Goal: Task Accomplishment & Management: Use online tool/utility

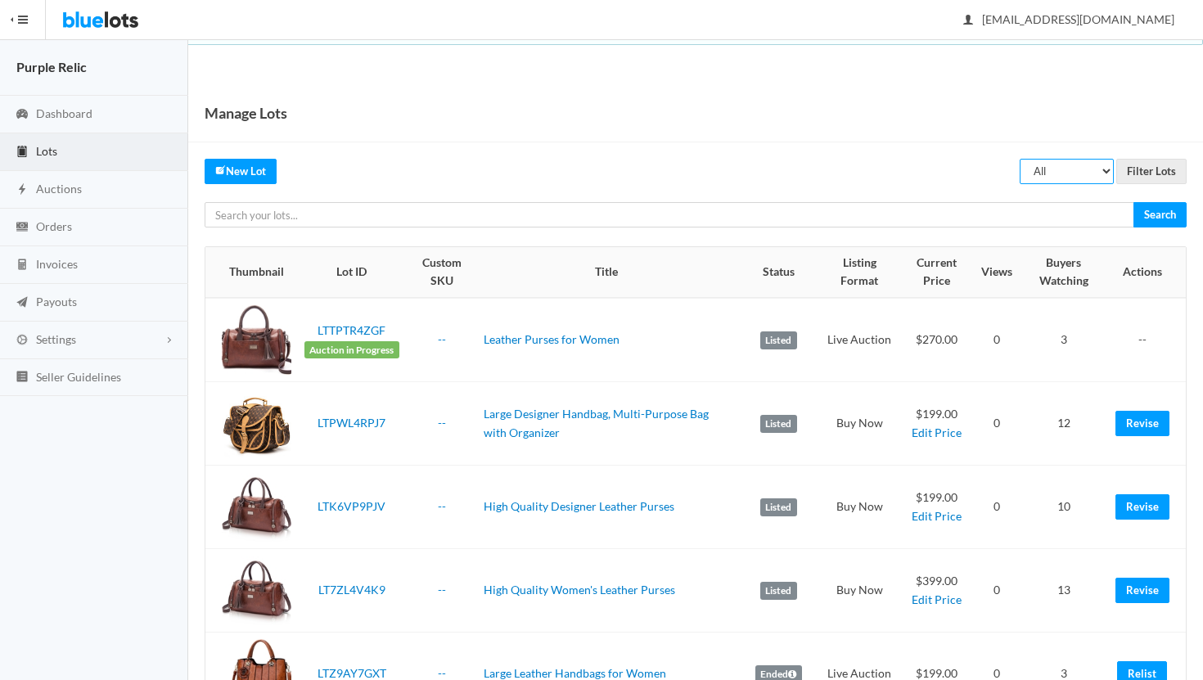
click at [1056, 165] on select "All Draft Unreviewed Rejected Scheduled Listed Sold Ended" at bounding box center [1067, 171] width 94 height 25
select select "ended"
click at [1021, 159] on select "All Draft Unreviewed Rejected Scheduled Listed Sold Ended" at bounding box center [1067, 171] width 94 height 25
click at [1153, 174] on input "Filter Lots" at bounding box center [1152, 171] width 70 height 25
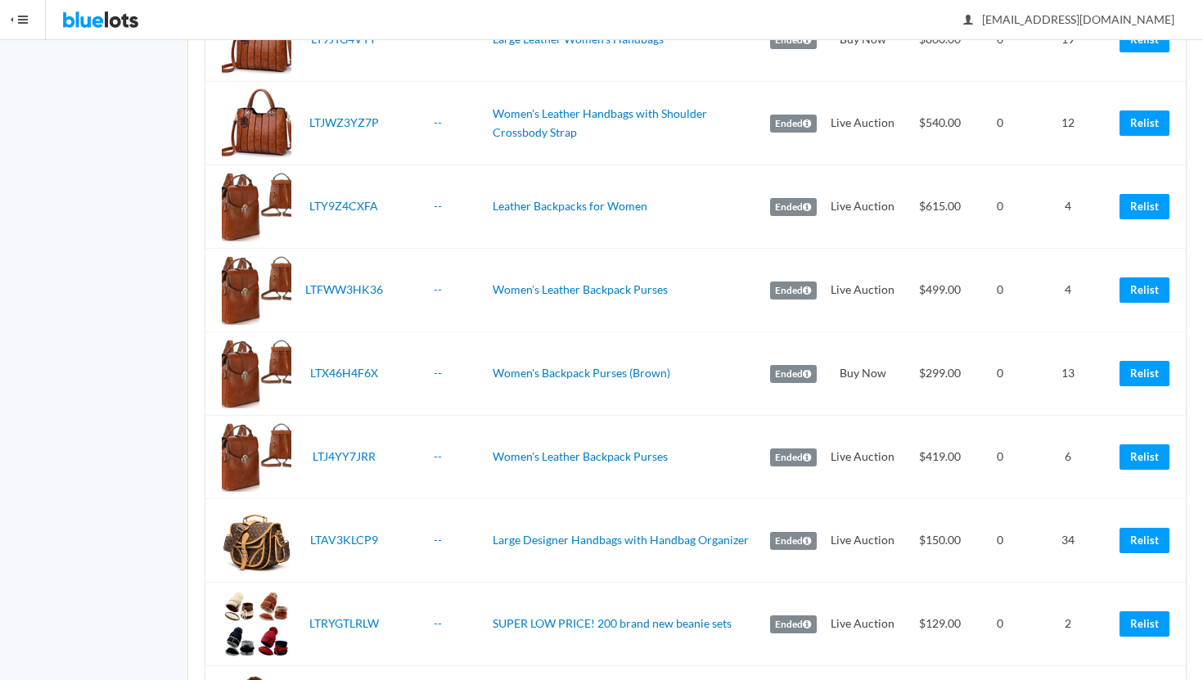
scroll to position [935, 0]
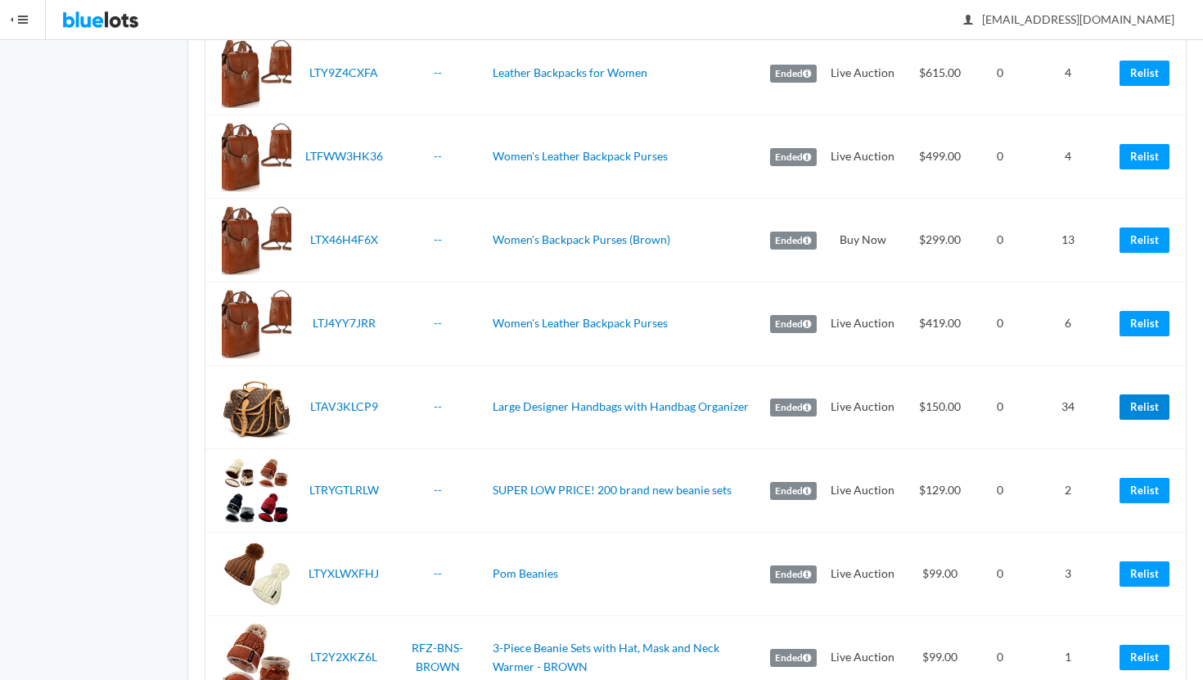
click at [1140, 408] on link "Relist" at bounding box center [1145, 407] width 50 height 25
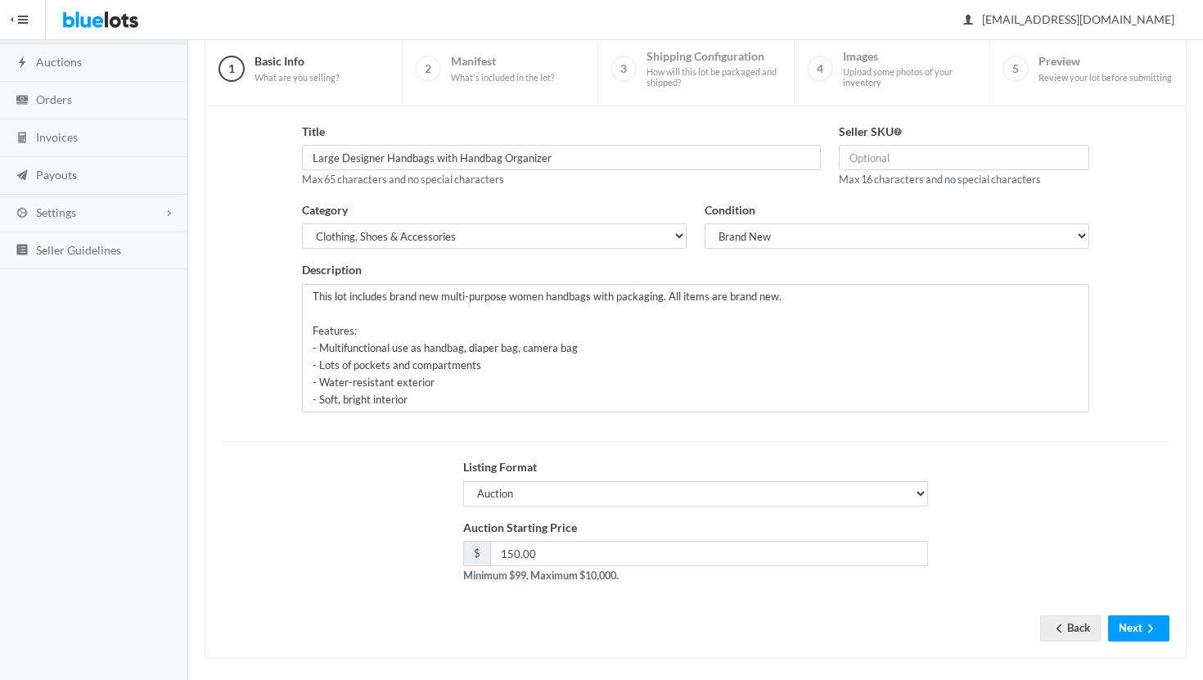
scroll to position [139, 0]
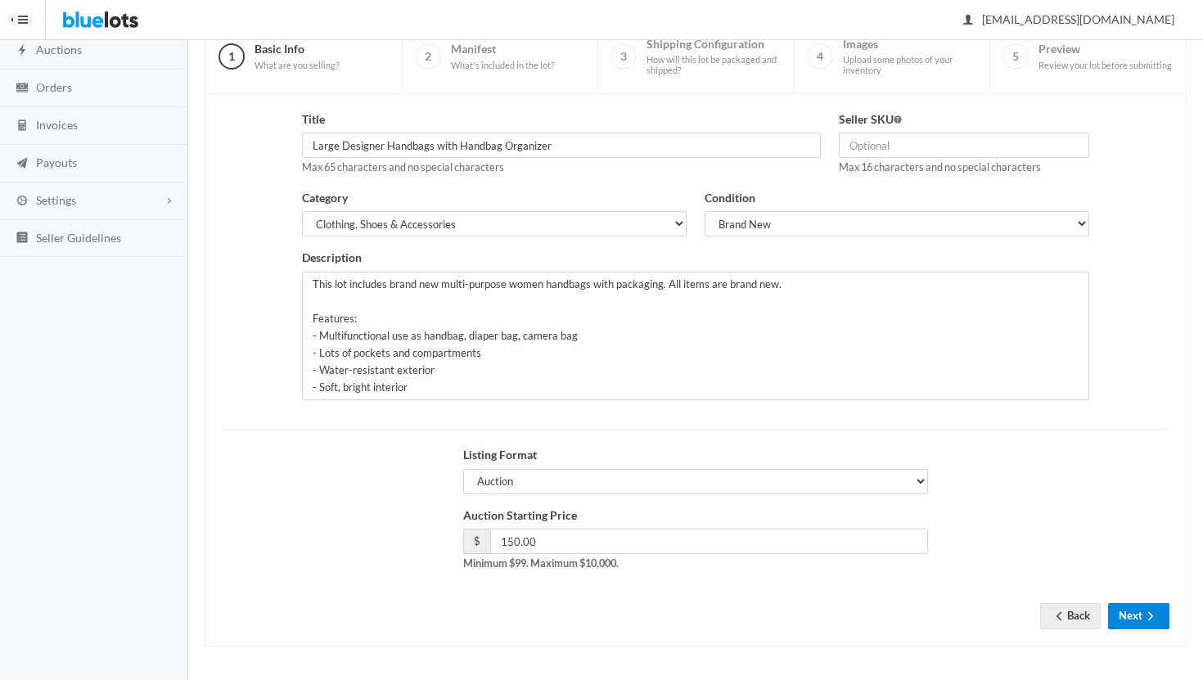
click at [1135, 621] on button "Next" at bounding box center [1138, 615] width 61 height 25
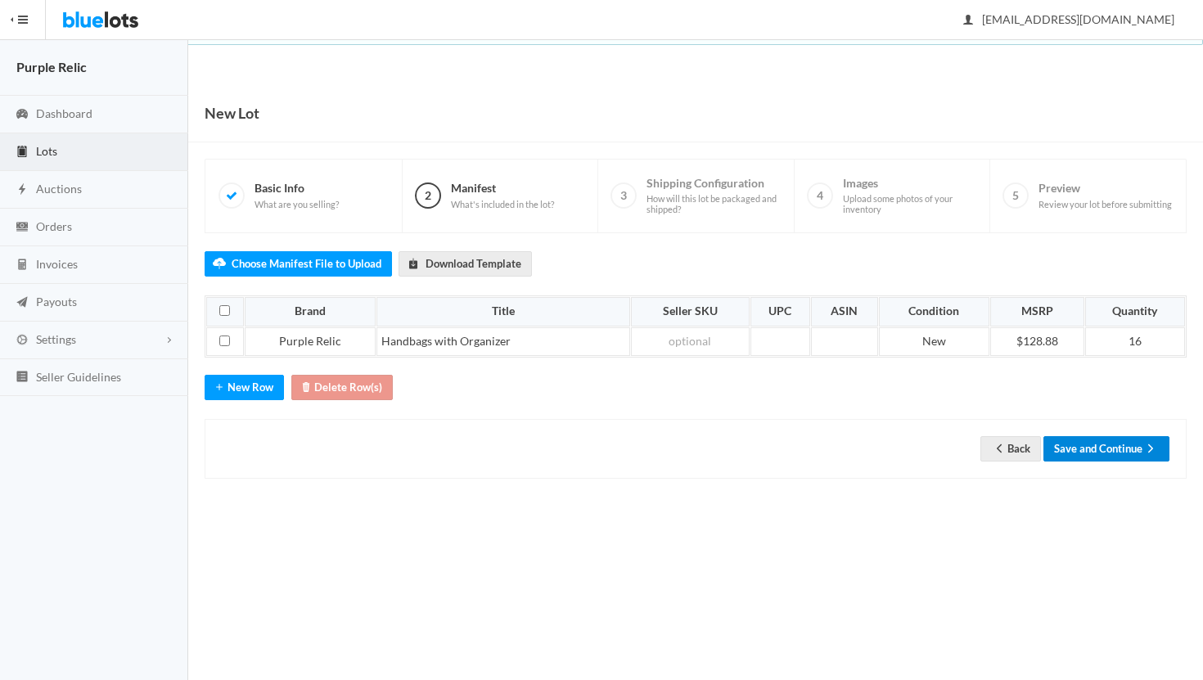
click at [1117, 440] on button "Save and Continue" at bounding box center [1107, 448] width 126 height 25
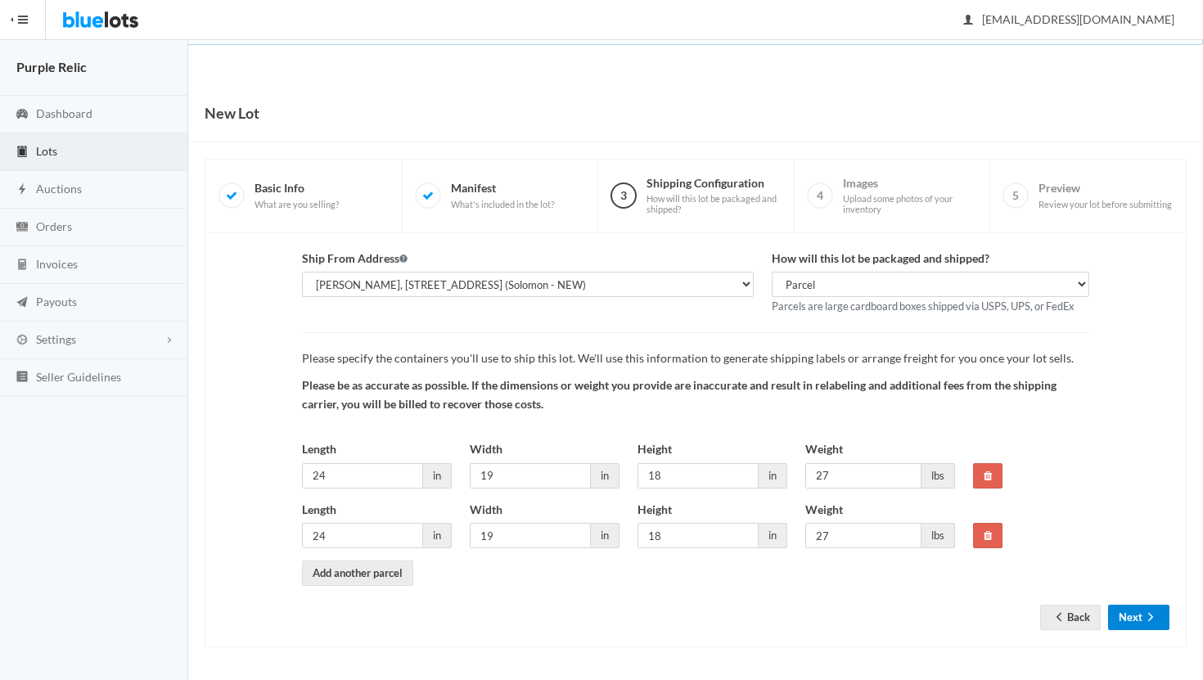
click at [1143, 620] on icon "arrow forward" at bounding box center [1151, 617] width 16 height 13
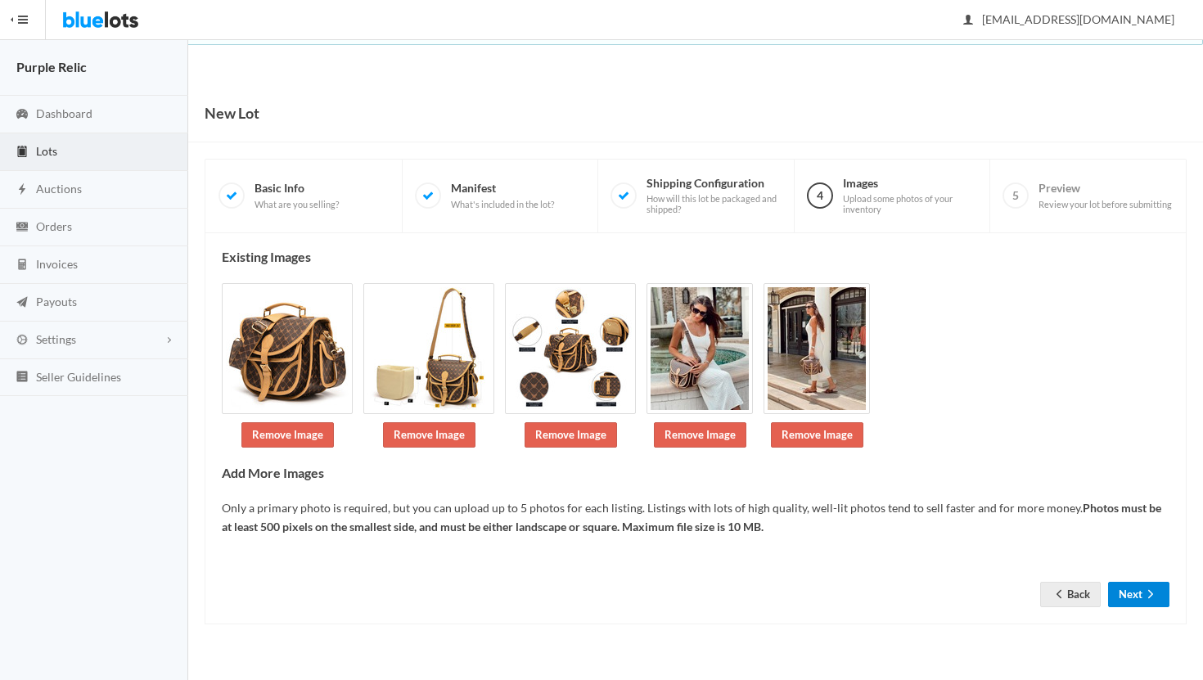
click at [1148, 593] on icon "arrow forward" at bounding box center [1151, 594] width 16 height 13
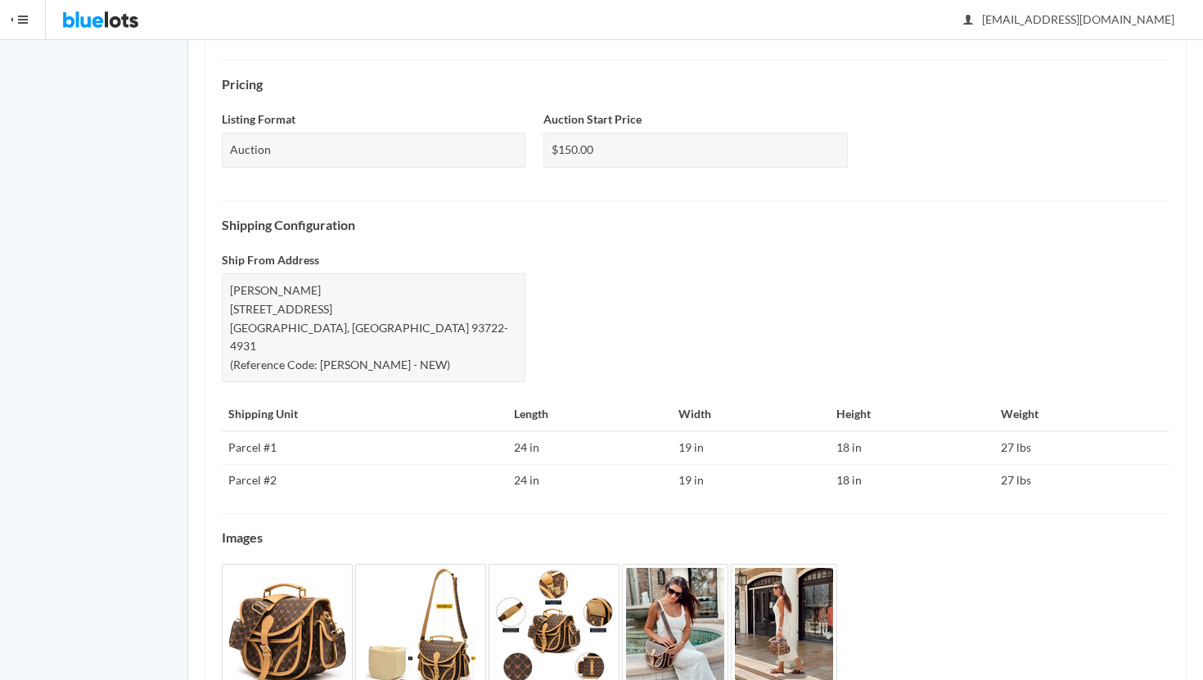
scroll to position [598, 0]
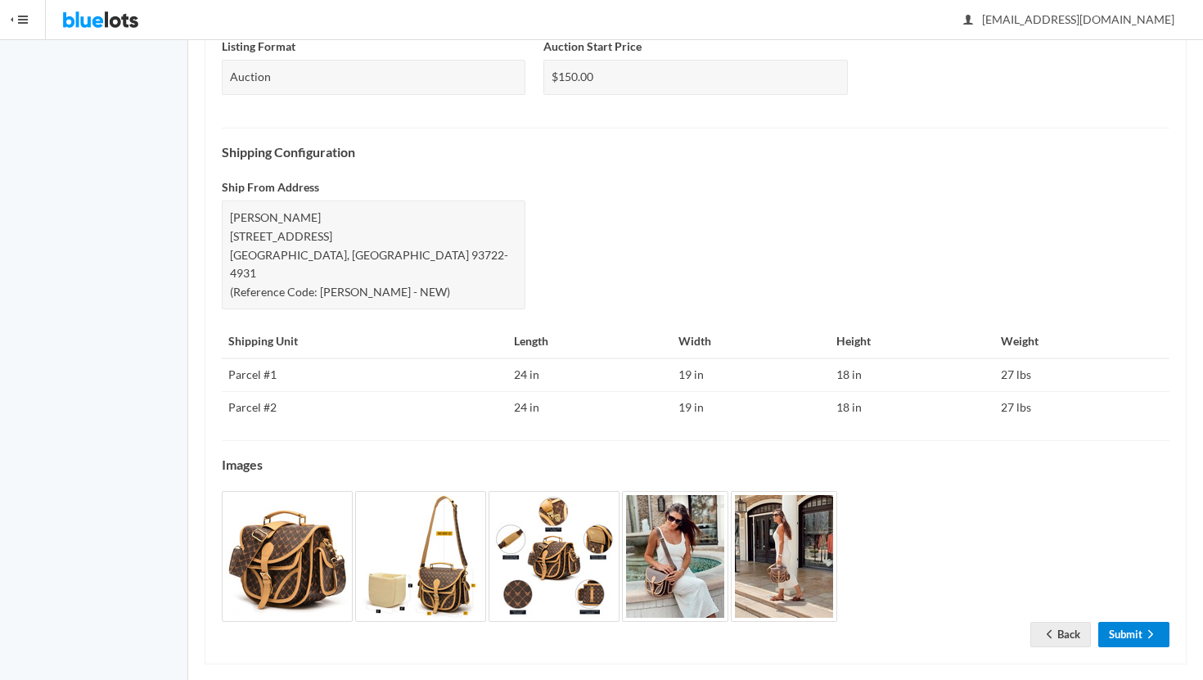
click at [1137, 622] on link "Submit" at bounding box center [1134, 634] width 71 height 25
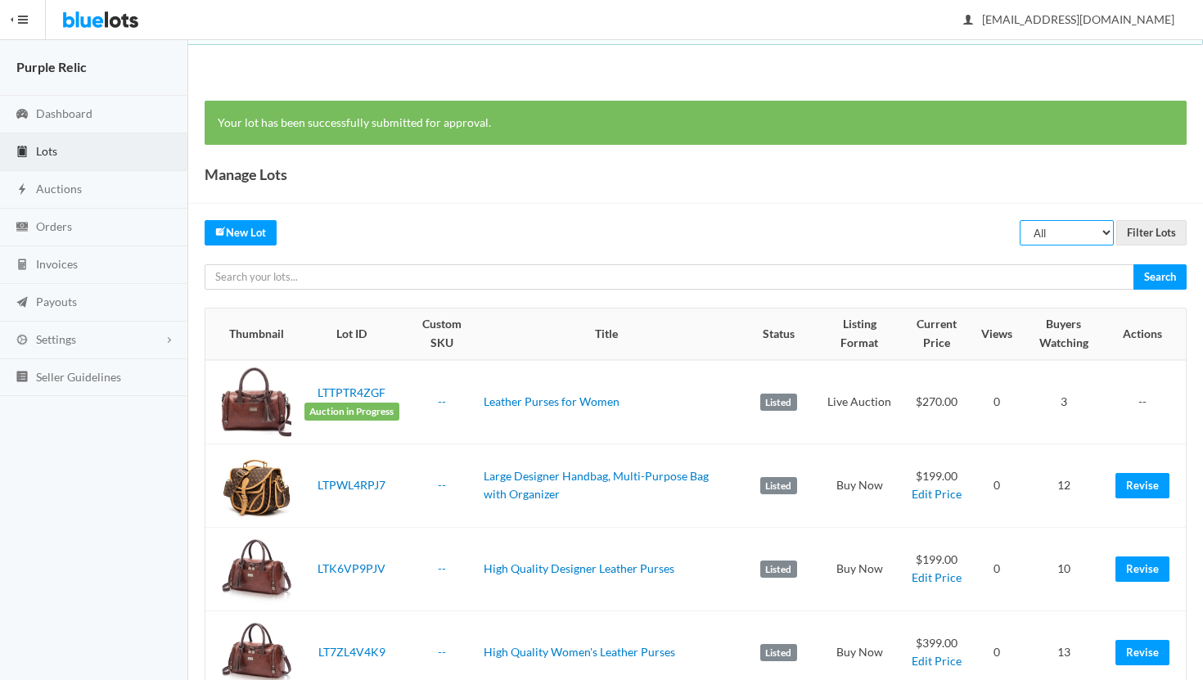
click at [1068, 234] on select "All Draft Unreviewed Rejected Scheduled Listed Sold Ended" at bounding box center [1067, 232] width 94 height 25
select select "ended"
click at [1021, 220] on select "All Draft Unreviewed Rejected Scheduled Listed Sold Ended" at bounding box center [1067, 232] width 94 height 25
click at [1134, 235] on input "Filter Lots" at bounding box center [1152, 232] width 70 height 25
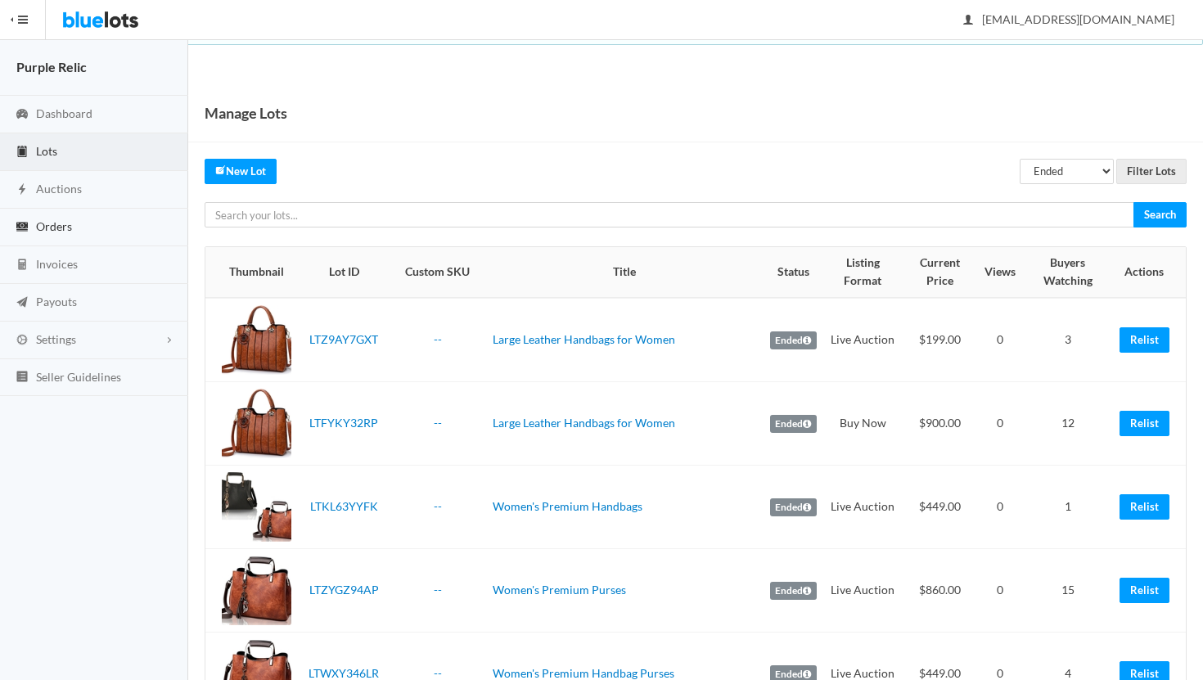
click at [46, 224] on span "Orders" at bounding box center [54, 226] width 36 height 14
